Goal: Navigation & Orientation: Find specific page/section

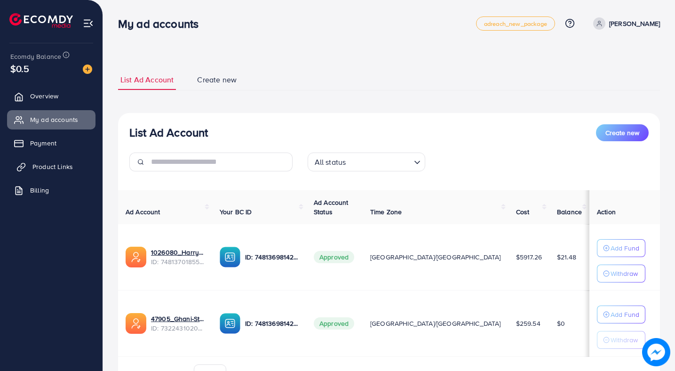
click at [74, 169] on link "Product Links" at bounding box center [51, 166] width 88 height 19
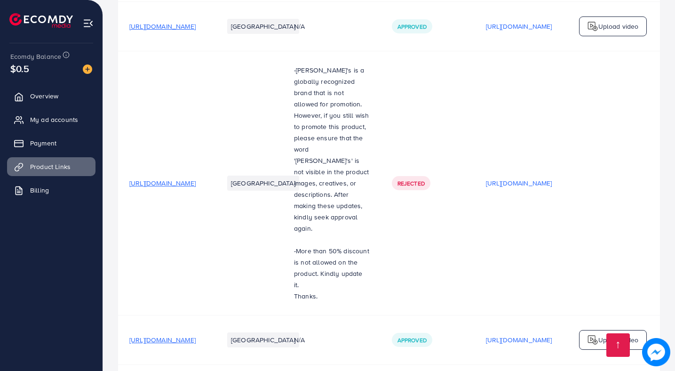
scroll to position [1153, 0]
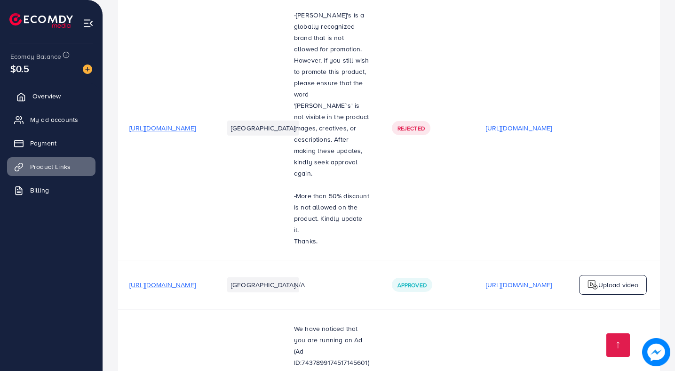
click at [32, 93] on span "Overview" at bounding box center [46, 95] width 28 height 9
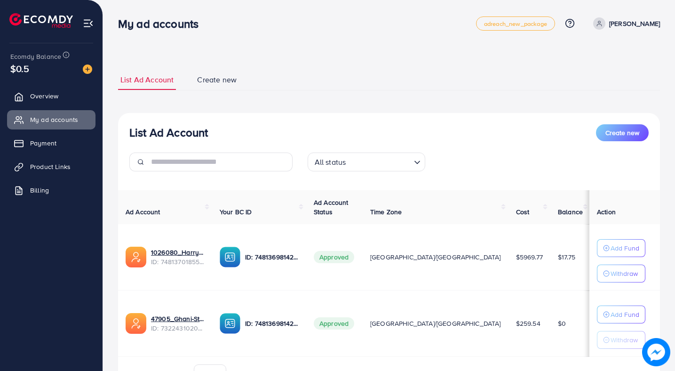
scroll to position [54, 0]
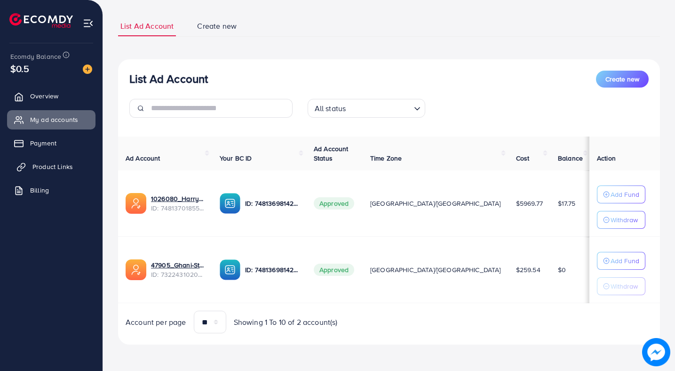
click at [59, 166] on span "Product Links" at bounding box center [52, 166] width 40 height 9
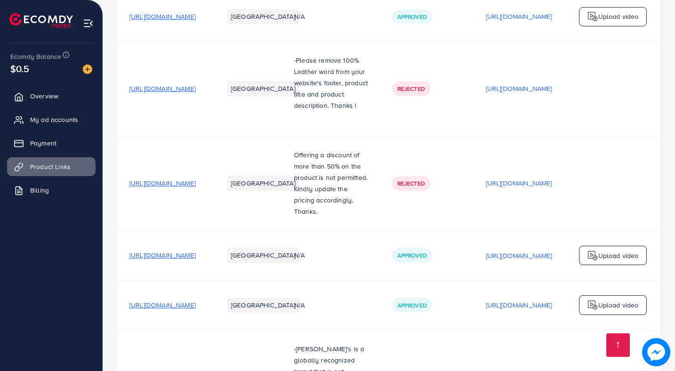
scroll to position [1153, 0]
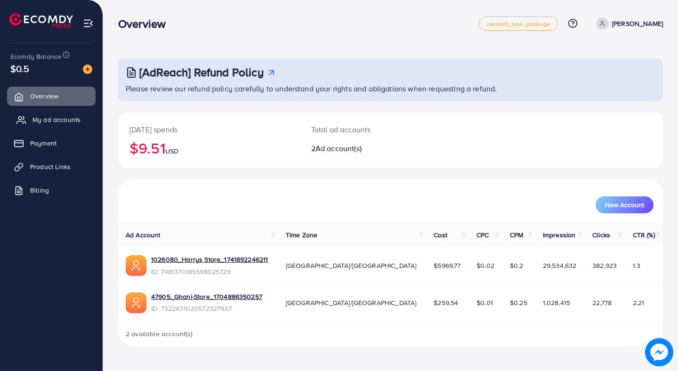
click at [52, 114] on link "My ad accounts" at bounding box center [51, 119] width 88 height 19
